Goal: Transaction & Acquisition: Register for event/course

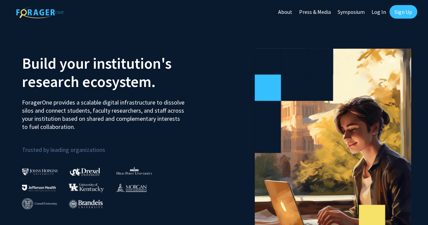
click at [380, 12] on link "Log In" at bounding box center [378, 12] width 21 height 24
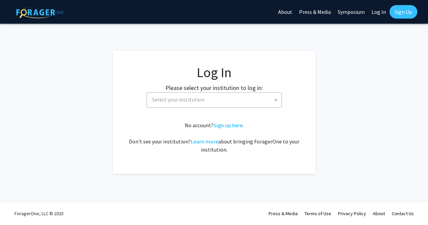
click at [243, 101] on span "Select your institution" at bounding box center [216, 100] width 132 height 14
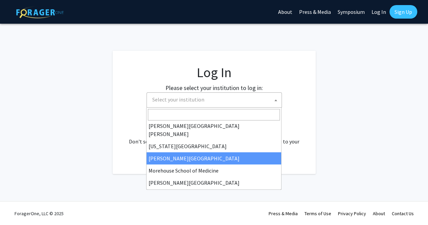
scroll to position [135, 0]
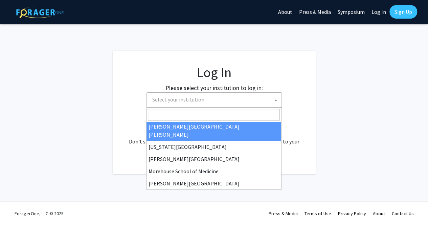
select select "1"
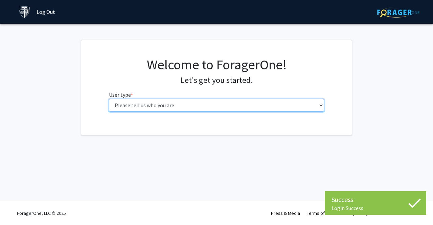
click at [184, 107] on select "Please tell us who you are Undergraduate Student Master's Student Doctoral Cand…" at bounding box center [217, 105] width 216 height 13
select select "1: undergrad"
click at [109, 99] on select "Please tell us who you are Undergraduate Student Master's Student Doctoral Cand…" at bounding box center [217, 105] width 216 height 13
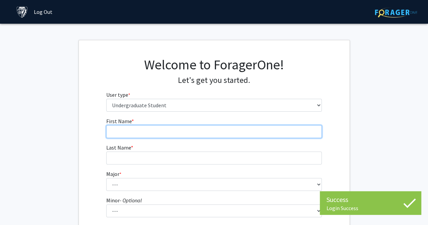
click at [199, 127] on input "First Name * required" at bounding box center [214, 131] width 216 height 13
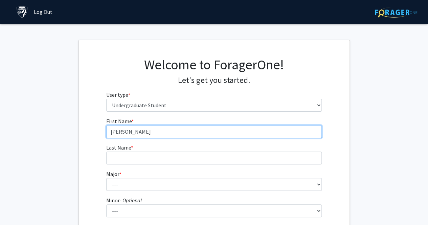
type input "[PERSON_NAME]"
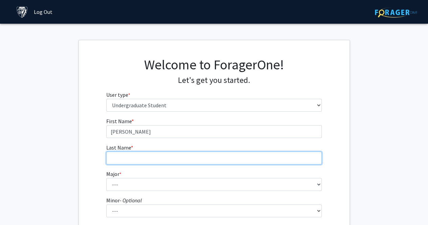
click at [118, 158] on input "Last Name * required" at bounding box center [214, 158] width 216 height 13
type input "[PERSON_NAME]"
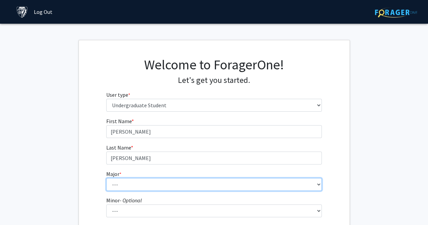
click at [128, 186] on select "--- Africana Studies Anthropology Applied Mathematics & Statistics Archaeology …" at bounding box center [214, 184] width 216 height 13
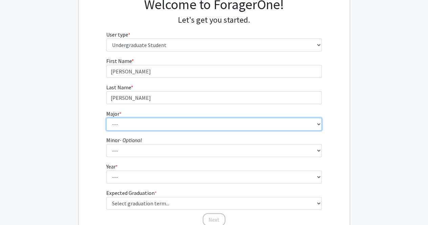
scroll to position [119, 0]
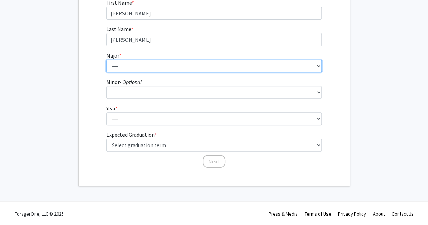
drag, startPoint x: 121, startPoint y: 65, endPoint x: 117, endPoint y: 67, distance: 3.6
click at [117, 67] on select "--- Africana Studies Anthropology Applied Mathematics & Statistics Archaeology …" at bounding box center [214, 66] width 216 height 13
select select "39: 53"
click at [106, 60] on select "--- Africana Studies Anthropology Applied Mathematics & Statistics Archaeology …" at bounding box center [214, 66] width 216 height 13
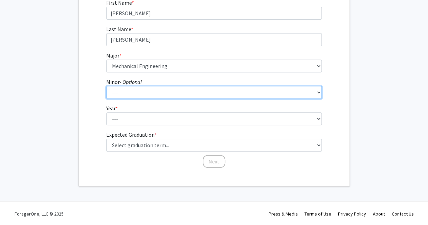
click at [146, 92] on select "--- Accounting and Financial Management Africana Studies Anthropology Applied M…" at bounding box center [214, 92] width 216 height 13
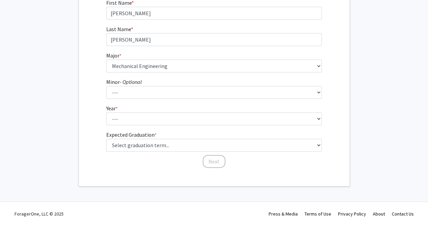
click at [78, 88] on fg-get-started "Welcome to ForagerOne! Let's get you started. User type * required Please tell …" at bounding box center [214, 53] width 428 height 265
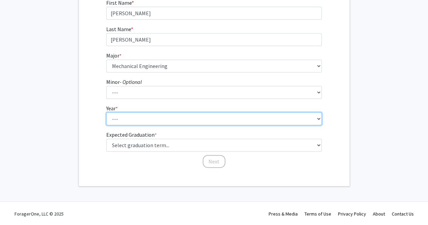
click at [120, 121] on select "--- First-year Sophomore Junior Senior Postbaccalaureate Certificate" at bounding box center [214, 118] width 216 height 13
select select "1: first-year"
click at [106, 112] on select "--- First-year Sophomore Junior Senior Postbaccalaureate Certificate" at bounding box center [214, 118] width 216 height 13
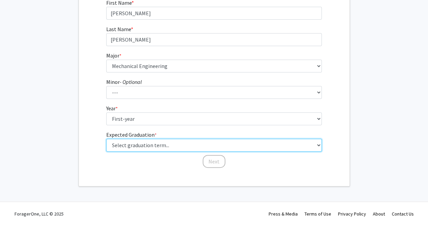
click at [163, 149] on select "Select graduation term... Spring 2025 Summer 2025 Fall 2025 Winter 2025 Spring …" at bounding box center [214, 145] width 216 height 13
click at [106, 139] on select "Select graduation term... Spring 2025 Summer 2025 Fall 2025 Winter 2025 Spring …" at bounding box center [214, 145] width 216 height 13
click at [177, 147] on select "Select graduation term... Spring 2025 Summer 2025 Fall 2025 Winter 2025 Spring …" at bounding box center [214, 145] width 216 height 13
select select "17: spring_2029"
click at [106, 139] on select "Select graduation term... Spring 2025 Summer 2025 Fall 2025 Winter 2025 Spring …" at bounding box center [214, 145] width 216 height 13
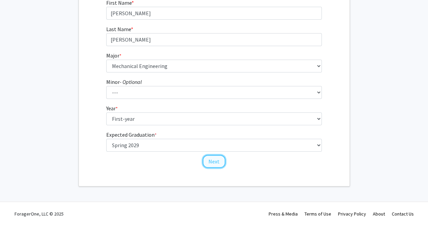
click at [219, 156] on button "Next" at bounding box center [214, 161] width 23 height 13
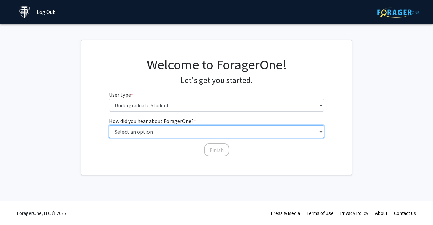
click at [137, 134] on select "Select an option Peer/student recommendation Faculty/staff recommendation Unive…" at bounding box center [217, 131] width 216 height 13
select select "2: faculty_recommendation"
click at [109, 125] on select "Select an option Peer/student recommendation Faculty/staff recommendation Unive…" at bounding box center [217, 131] width 216 height 13
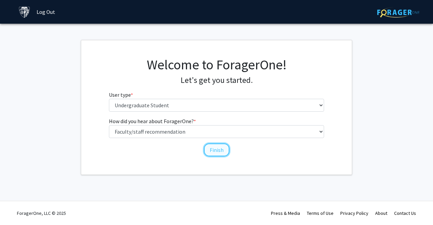
click at [219, 145] on button "Finish" at bounding box center [216, 150] width 25 height 13
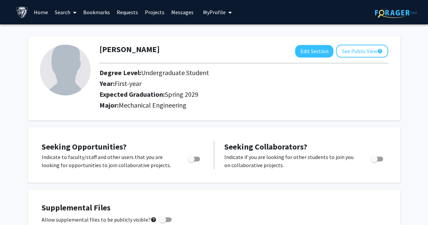
click at [70, 13] on link "Search" at bounding box center [65, 12] width 28 height 24
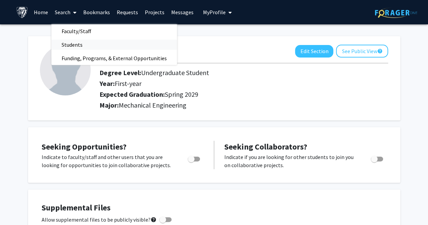
click at [78, 50] on span "Students" at bounding box center [71, 45] width 41 height 14
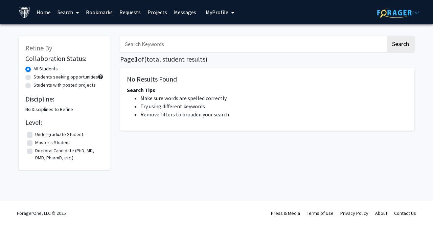
click at [66, 14] on link "Search" at bounding box center [68, 12] width 28 height 24
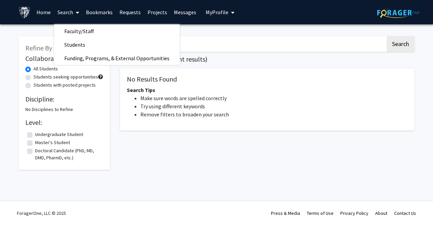
click at [47, 15] on link "Home" at bounding box center [43, 12] width 21 height 24
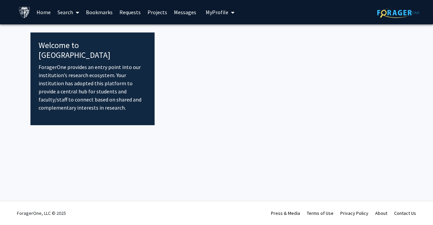
click at [84, 84] on p "ForagerOne provides an entry point into our institution’s research ecosystem. Y…" at bounding box center [93, 87] width 108 height 49
click at [179, 82] on div at bounding box center [279, 79] width 248 height 93
click at [56, 12] on link "Search" at bounding box center [68, 12] width 28 height 24
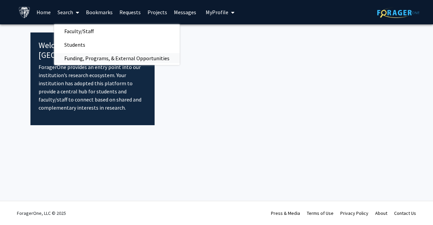
click at [104, 56] on span "Funding, Programs, & External Opportunities" at bounding box center [117, 58] width 126 height 14
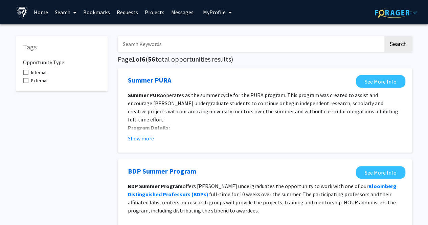
click at [23, 72] on span at bounding box center [25, 72] width 5 height 5
click at [25, 75] on input "Internal" at bounding box center [25, 75] width 0 height 0
checkbox input "true"
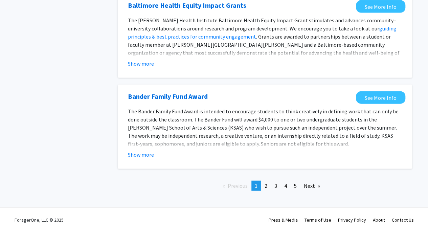
scroll to position [783, 0]
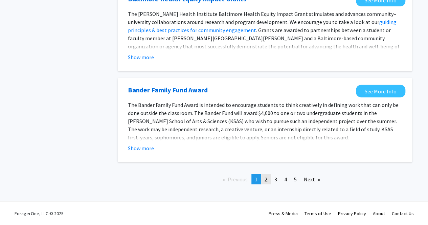
click at [264, 180] on link "page 2" at bounding box center [265, 179] width 9 height 10
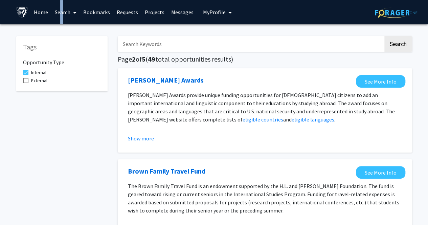
click at [60, 13] on link "Search" at bounding box center [65, 12] width 28 height 24
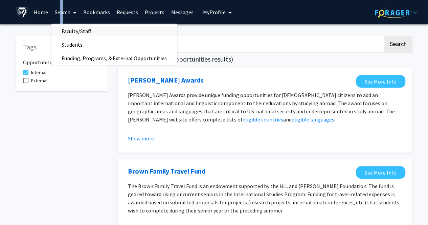
click at [68, 33] on span "Faculty/Staff" at bounding box center [76, 31] width 50 height 14
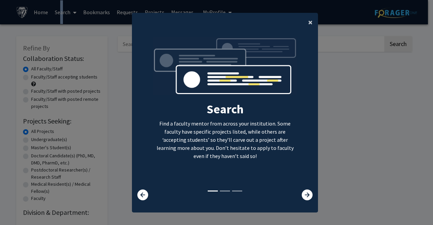
click at [308, 20] on span "×" at bounding box center [310, 22] width 4 height 10
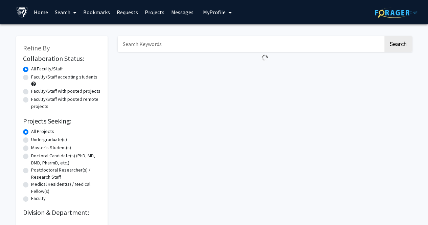
click at [31, 78] on label "Faculty/Staff accepting students" at bounding box center [64, 76] width 66 height 7
click at [31, 78] on input "Faculty/Staff accepting students" at bounding box center [33, 75] width 4 height 4
radio input "true"
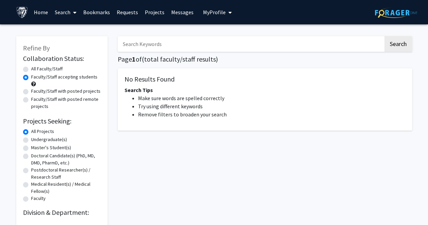
click at [31, 90] on label "Faculty/Staff with posted projects" at bounding box center [65, 91] width 69 height 7
click at [31, 90] on input "Faculty/Staff with posted projects" at bounding box center [33, 90] width 4 height 4
radio input "true"
click at [31, 102] on label "Faculty/Staff with posted remote projects" at bounding box center [66, 103] width 70 height 14
click at [31, 100] on input "Faculty/Staff with posted remote projects" at bounding box center [33, 98] width 4 height 4
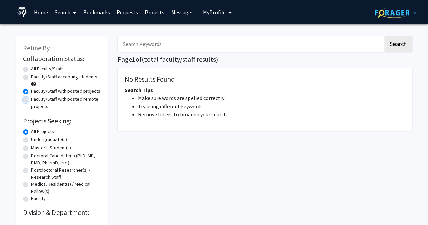
radio input "true"
click at [31, 69] on label "All Faculty/Staff" at bounding box center [46, 68] width 31 height 7
click at [31, 69] on input "All Faculty/Staff" at bounding box center [33, 67] width 4 height 4
radio input "true"
click at [31, 141] on label "Undergraduate(s)" at bounding box center [49, 139] width 36 height 7
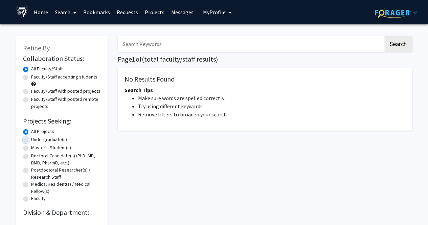
click at [31, 141] on input "Undergraduate(s)" at bounding box center [33, 138] width 4 height 4
radio input "true"
click at [152, 15] on link "Projects" at bounding box center [155, 12] width 26 height 24
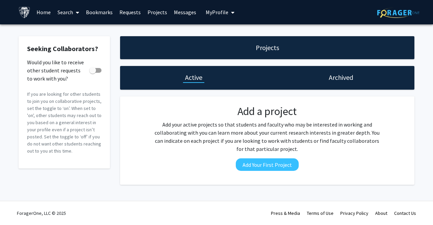
click at [46, 10] on link "Home" at bounding box center [43, 12] width 21 height 24
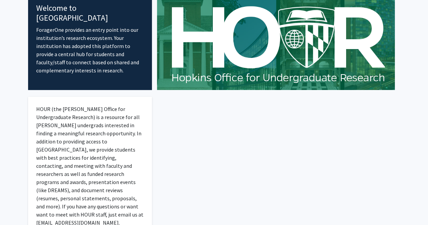
scroll to position [81, 0]
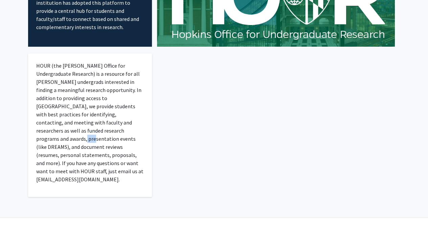
click at [79, 129] on p "HOUR (the [PERSON_NAME] Office for Undergraduate Research) is a resource for al…" at bounding box center [90, 123] width 108 height 122
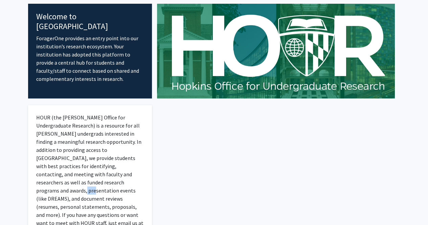
scroll to position [0, 0]
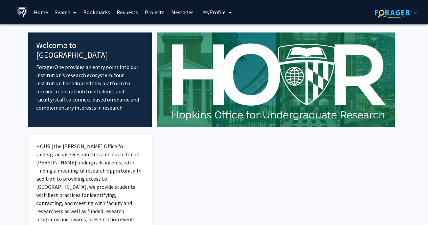
click at [66, 10] on link "Search" at bounding box center [65, 12] width 28 height 24
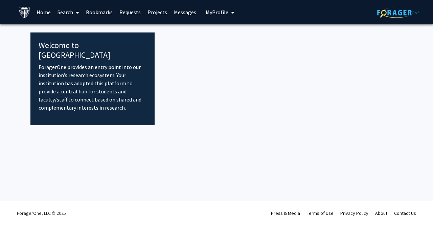
click at [413, 10] on img at bounding box center [399, 12] width 42 height 10
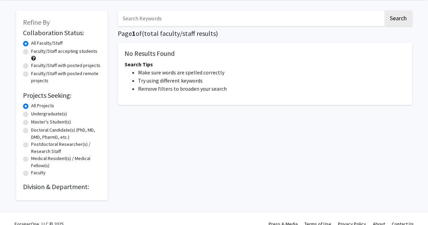
scroll to position [37, 0]
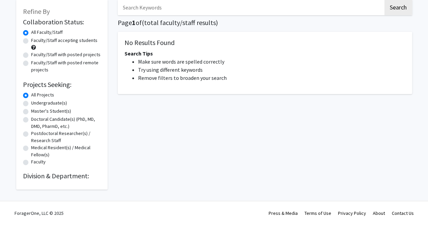
click at [85, 189] on div "Refine By Collaboration Status: Collaboration Status All Faculty/Staff Collabor…" at bounding box center [61, 95] width 91 height 190
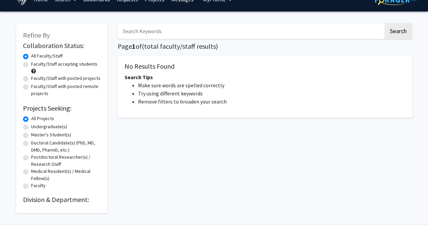
scroll to position [3, 0]
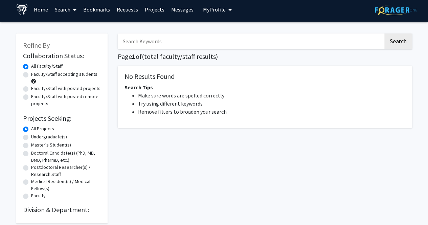
click at [25, 142] on div "Master's Student(s)" at bounding box center [62, 146] width 78 height 8
click at [31, 136] on label "Undergraduate(s)" at bounding box center [49, 136] width 36 height 7
click at [31, 136] on input "Undergraduate(s)" at bounding box center [33, 135] width 4 height 4
radio input "true"
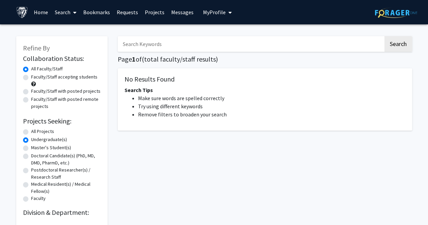
click at [128, 8] on link "Requests" at bounding box center [127, 12] width 28 height 24
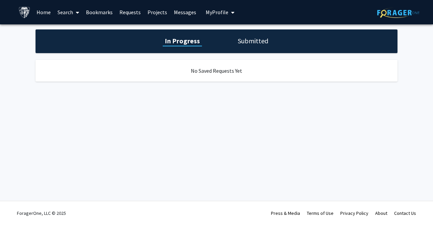
click at [111, 19] on link "Bookmarks" at bounding box center [100, 12] width 34 height 24
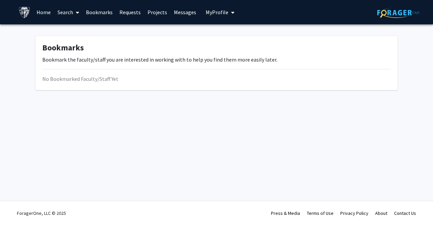
click at [59, 14] on link "Search" at bounding box center [68, 12] width 28 height 24
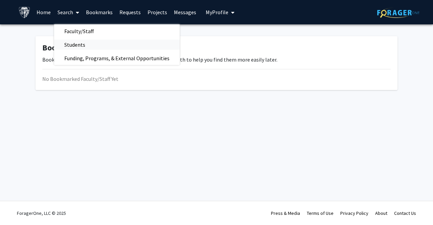
click at [67, 45] on span "Students" at bounding box center [74, 45] width 41 height 14
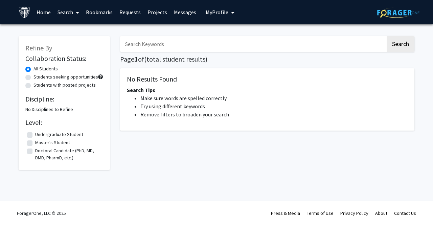
click at [94, 10] on link "Bookmarks" at bounding box center [100, 12] width 34 height 24
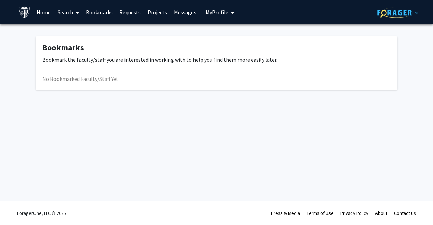
click at [74, 13] on span at bounding box center [76, 13] width 6 height 24
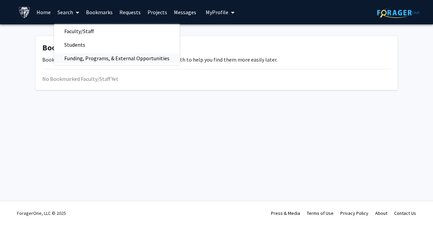
click at [67, 58] on span "Funding, Programs, & External Opportunities" at bounding box center [117, 58] width 126 height 14
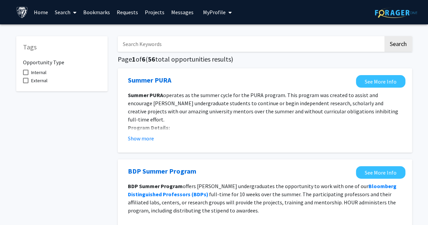
click at [71, 11] on span at bounding box center [73, 13] width 6 height 24
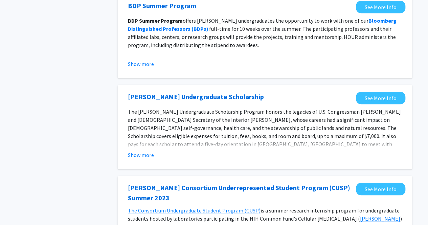
scroll to position [237, 0]
